Goal: Information Seeking & Learning: Learn about a topic

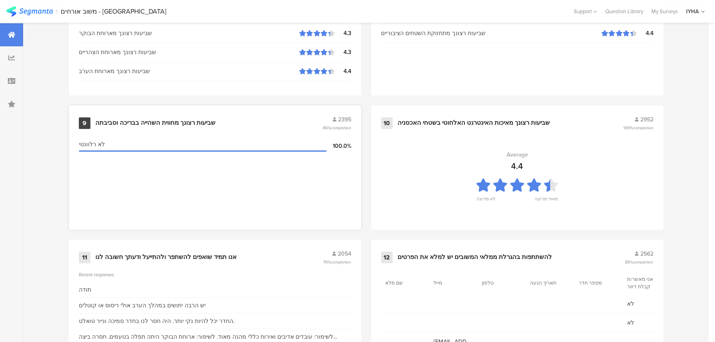
scroll to position [868, 0]
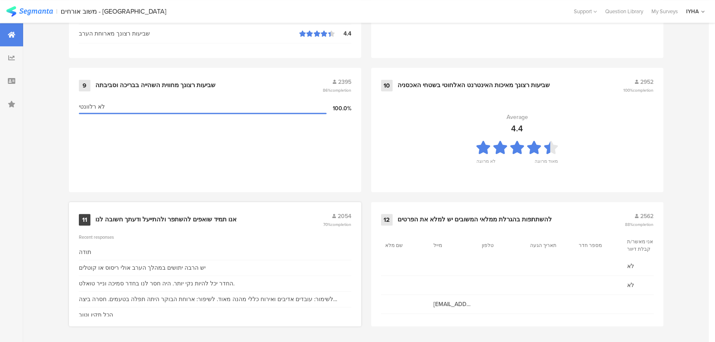
click at [182, 217] on div "אנו תמיד שואפים להשתפר ולהתייעל ודעתך חשובה לנו" at bounding box center [165, 220] width 141 height 8
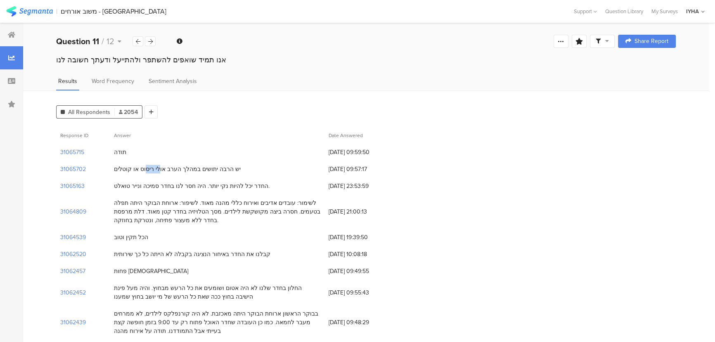
drag, startPoint x: 163, startPoint y: 171, endPoint x: 263, endPoint y: 123, distance: 110.1
click at [152, 171] on div "יש הרבה יתושים במהלך הערב אולי ריסוס או קוטלים" at bounding box center [177, 169] width 127 height 9
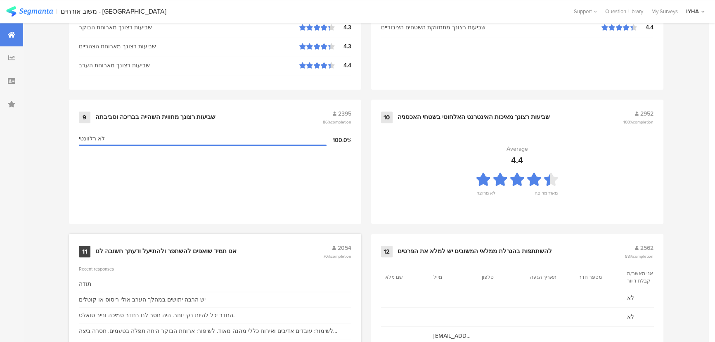
scroll to position [868, 0]
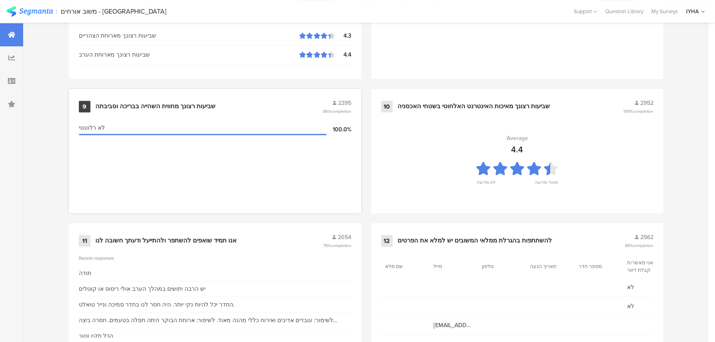
scroll to position [868, 0]
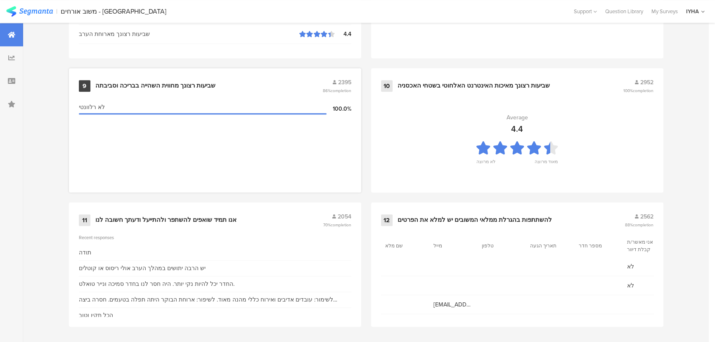
scroll to position [868, 0]
click at [166, 220] on div "אנו תמיד שואפים להשתפר ולהתייעל ודעתך חשובה לנו" at bounding box center [165, 220] width 141 height 8
